Goal: Task Accomplishment & Management: Manage account settings

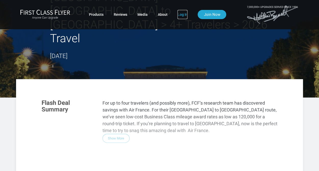
click at [182, 14] on link "Log In" at bounding box center [182, 14] width 10 height 9
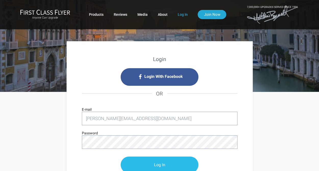
click at [166, 162] on input "Log In" at bounding box center [160, 165] width 78 height 17
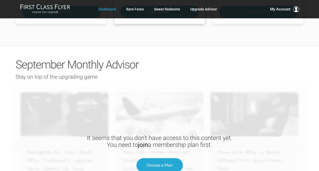
scroll to position [484, 0]
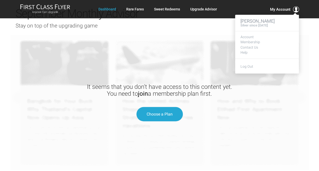
click at [277, 8] on span "My Account" at bounding box center [280, 9] width 20 height 6
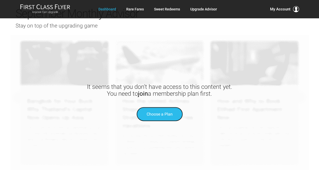
click at [159, 112] on span "Choose a Plan" at bounding box center [160, 114] width 26 height 5
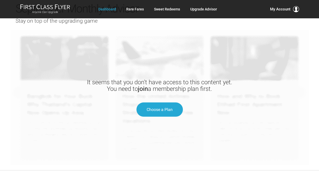
scroll to position [448, 0]
